Goal: Find specific page/section: Find specific page/section

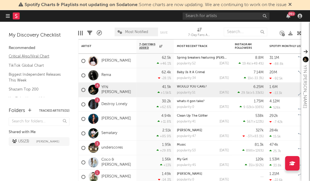
click at [28, 54] on link "Critical Algo/Viral Chart" at bounding box center [36, 56] width 55 height 6
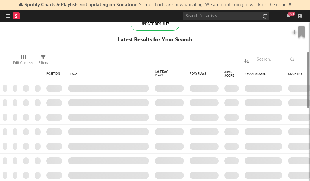
checkbox input "true"
